Goal: Task Accomplishment & Management: Manage account settings

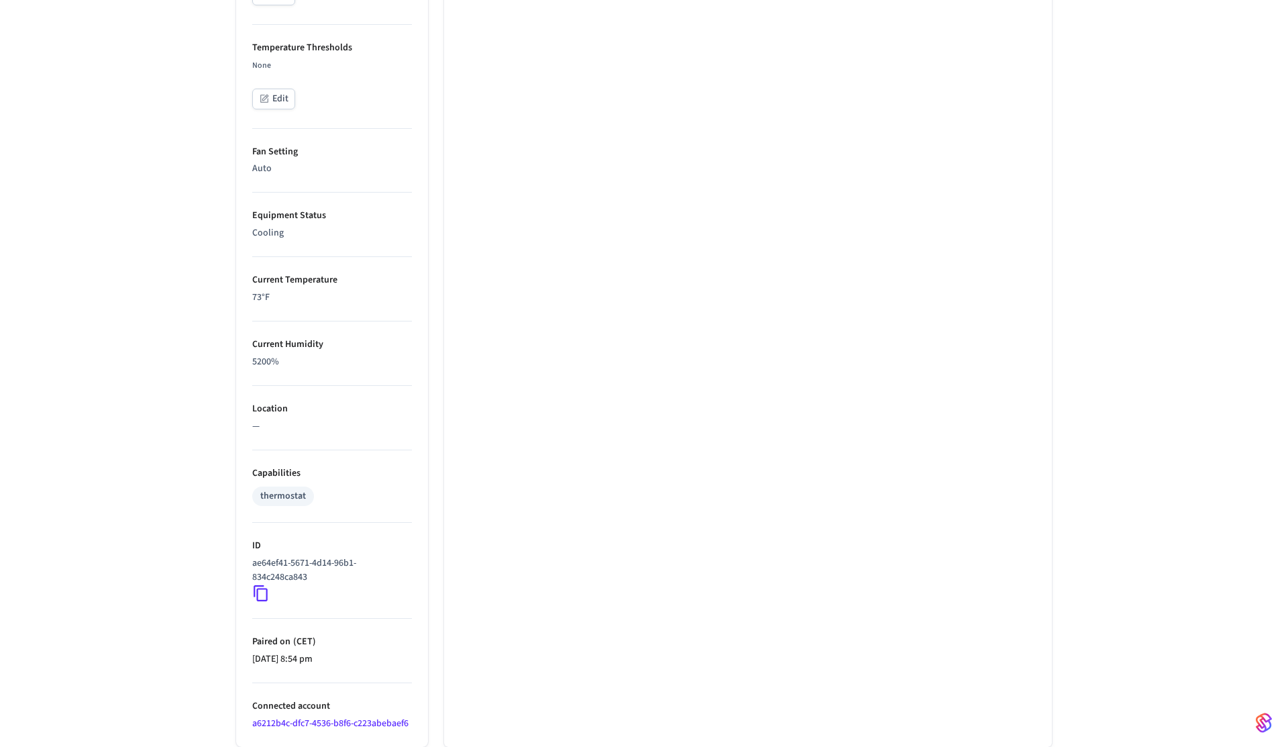
scroll to position [573, 0]
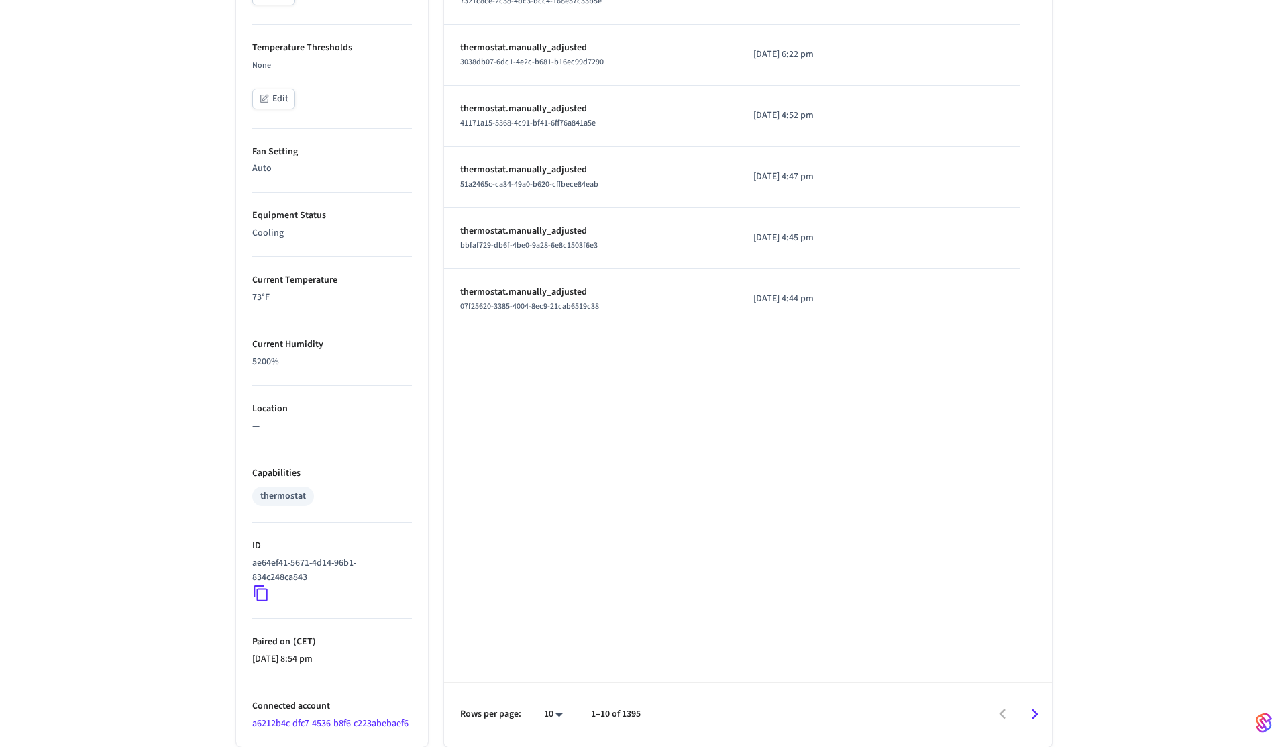
click at [264, 597] on icon at bounding box center [260, 592] width 17 height 17
